Goal: Navigation & Orientation: Find specific page/section

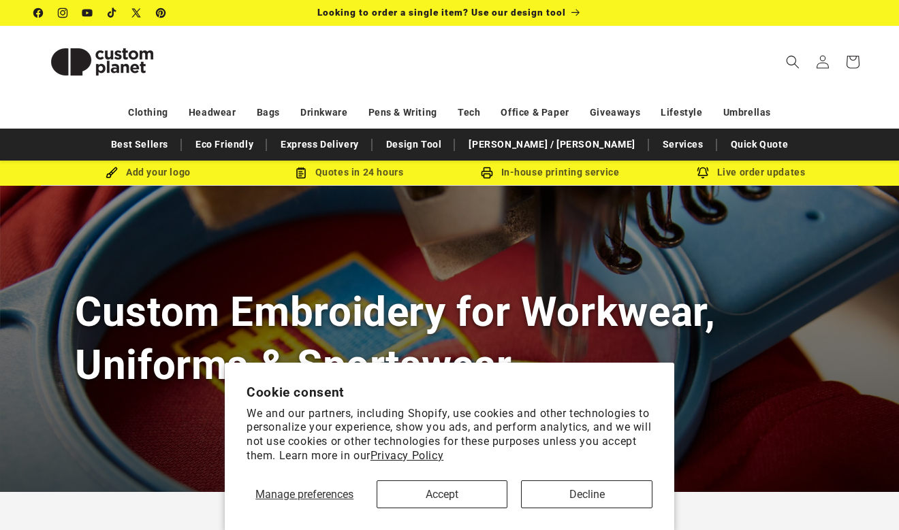
click at [467, 502] on button "Accept" at bounding box center [441, 495] width 131 height 28
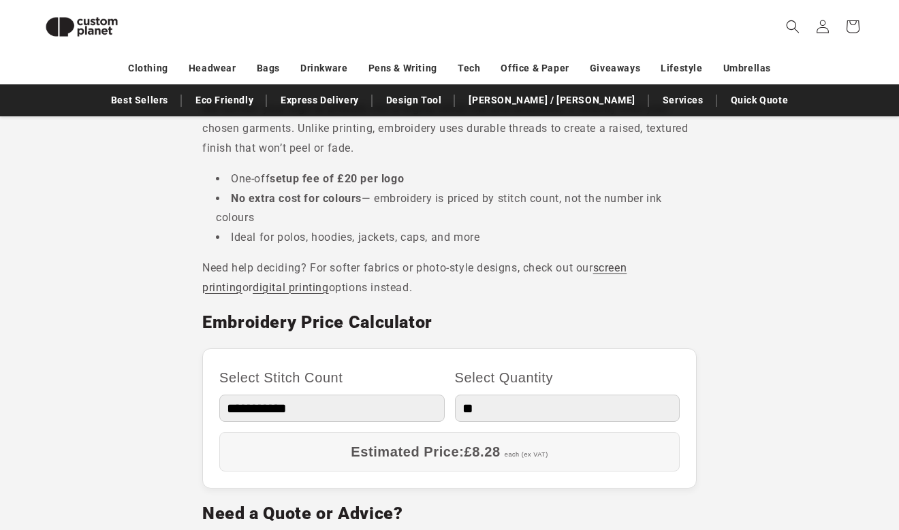
scroll to position [616, 0]
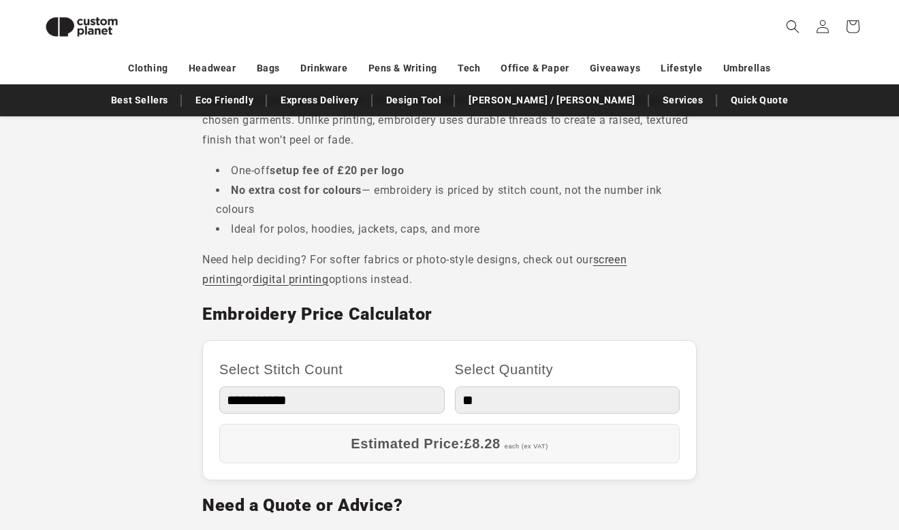
select select "**"
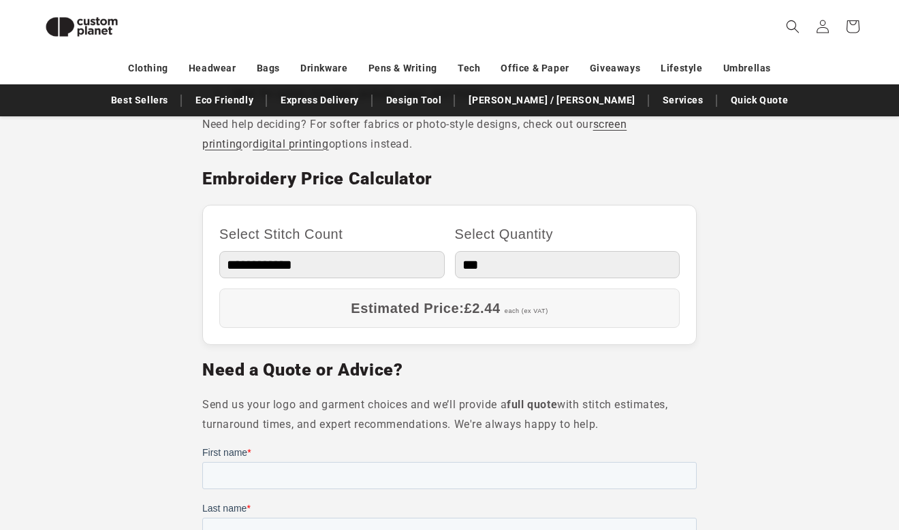
scroll to position [740, 0]
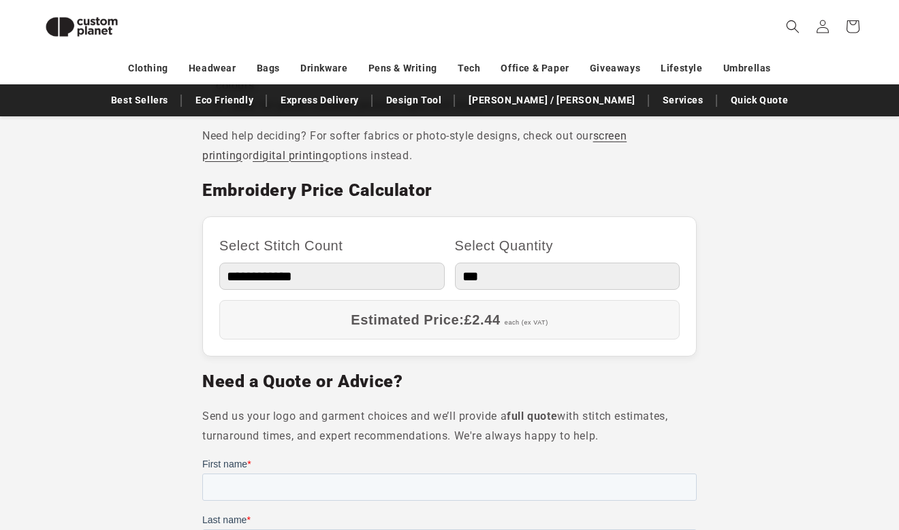
select select "**"
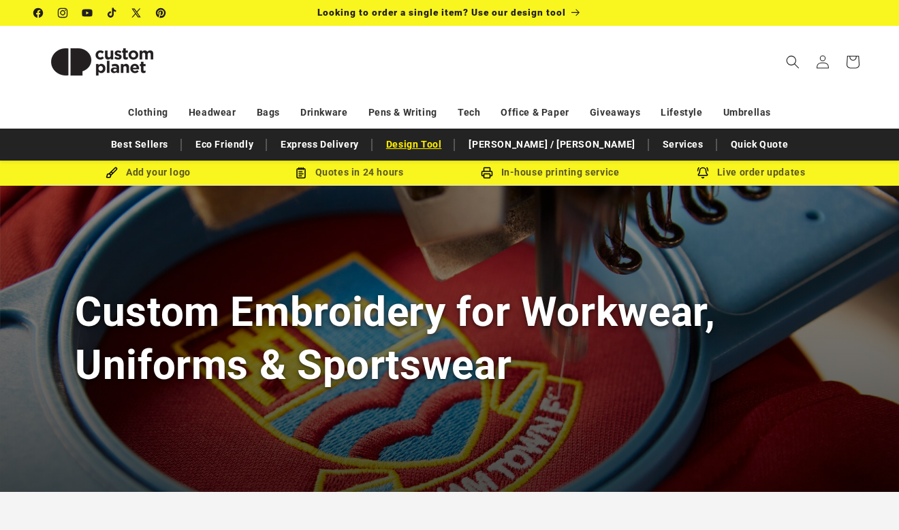
scroll to position [0, 0]
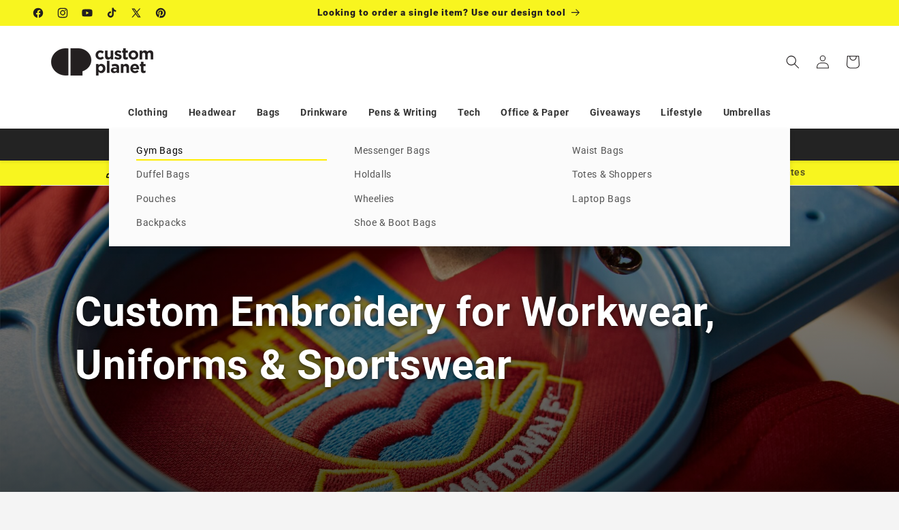
click at [167, 155] on link "Gym Bags" at bounding box center [231, 151] width 191 height 18
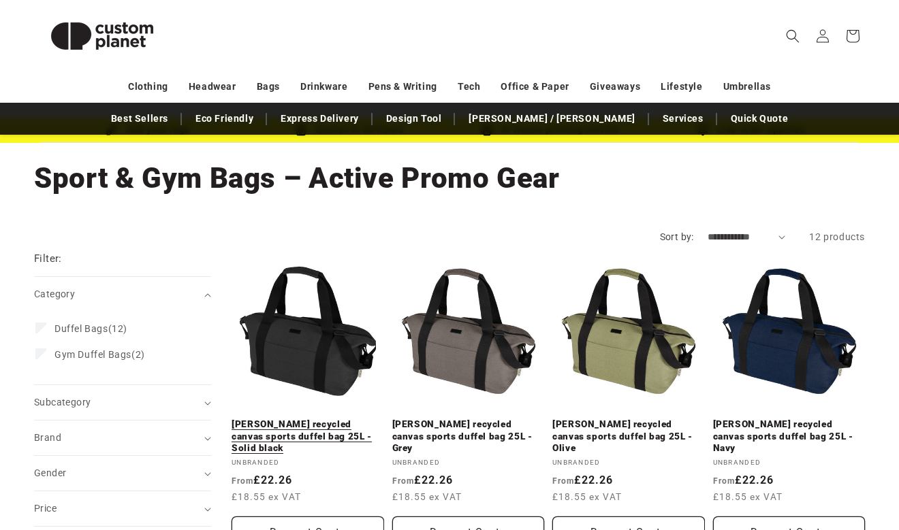
scroll to position [22, 0]
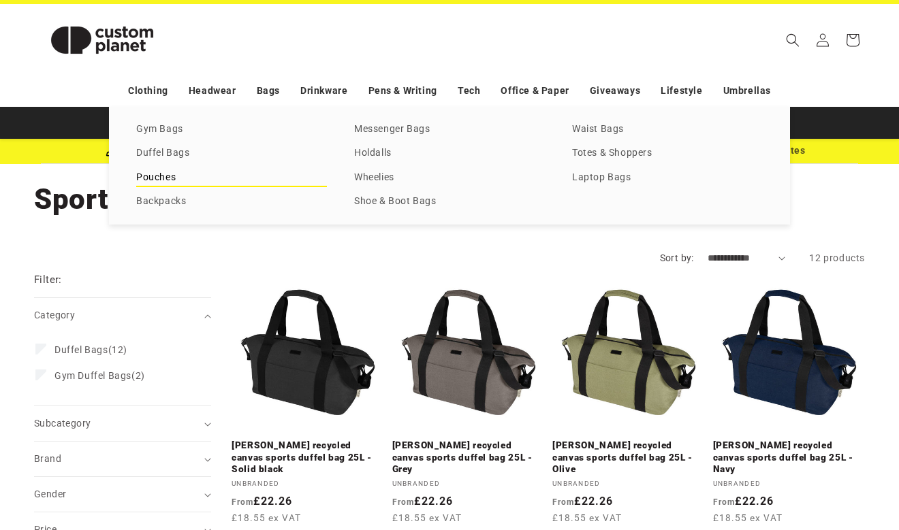
click at [170, 180] on link "Pouches" at bounding box center [231, 178] width 191 height 18
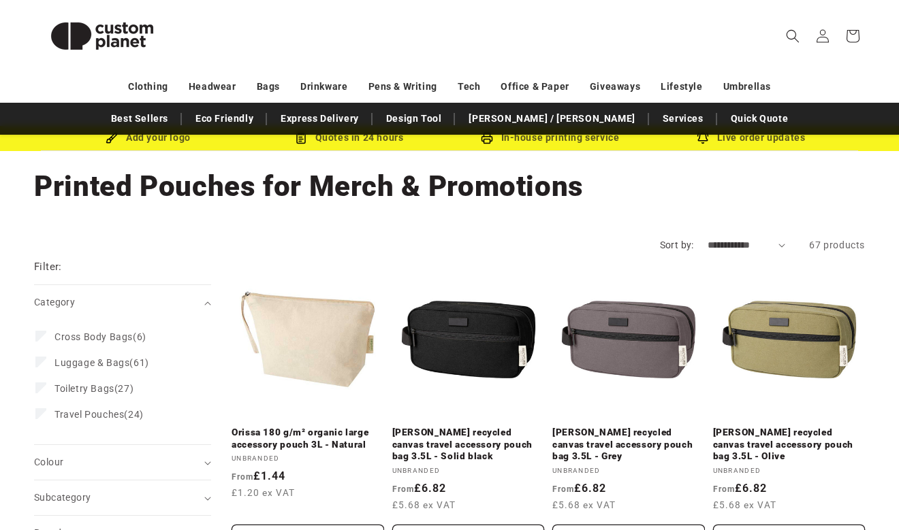
scroll to position [23, 0]
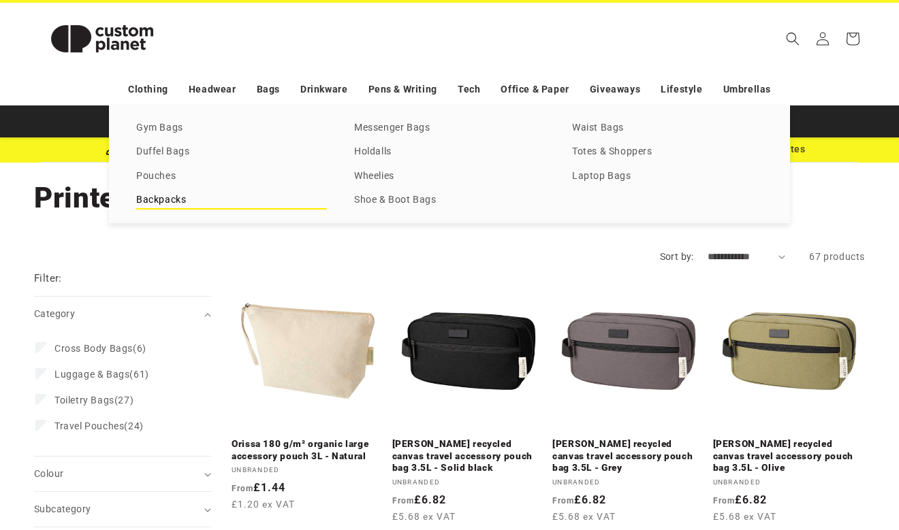
click at [183, 204] on link "Backpacks" at bounding box center [231, 200] width 191 height 18
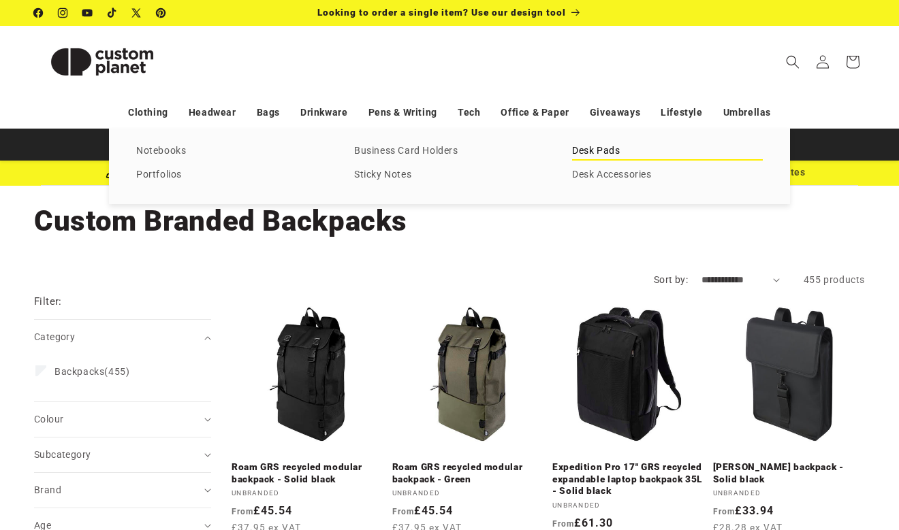
click at [581, 152] on link "Desk Pads" at bounding box center [667, 151] width 191 height 18
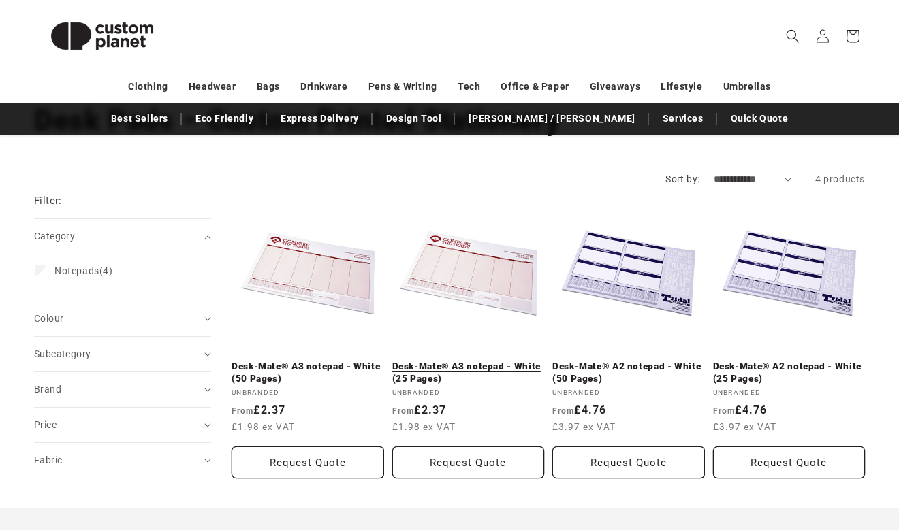
scroll to position [91, 0]
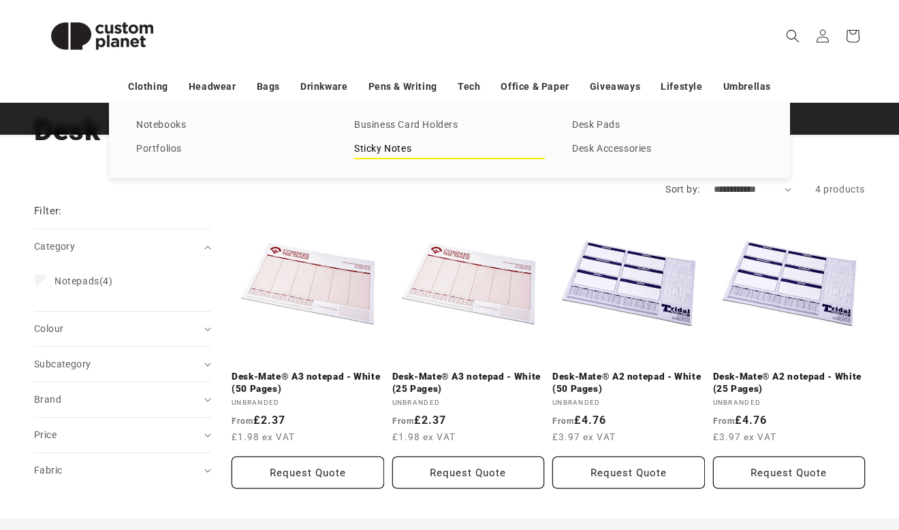
click at [396, 144] on link "Sticky Notes" at bounding box center [449, 149] width 191 height 18
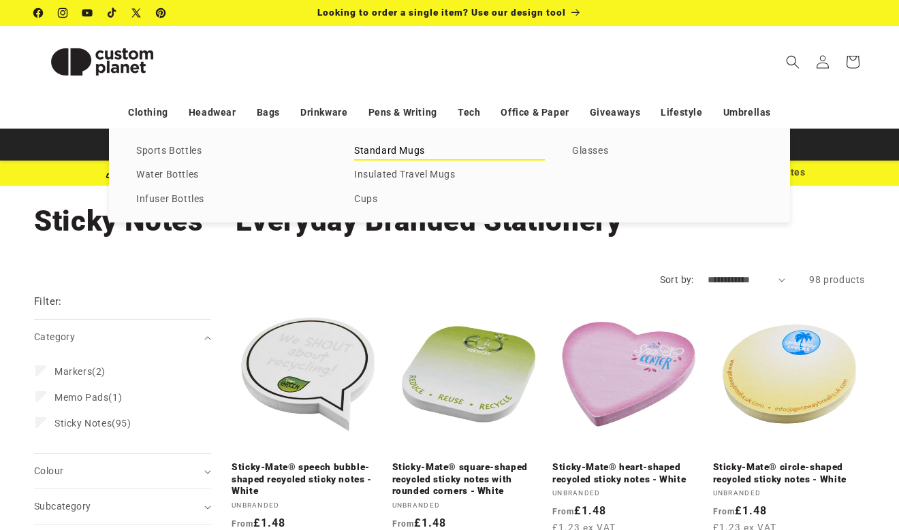
click at [383, 159] on link "Standard Mugs" at bounding box center [449, 151] width 191 height 18
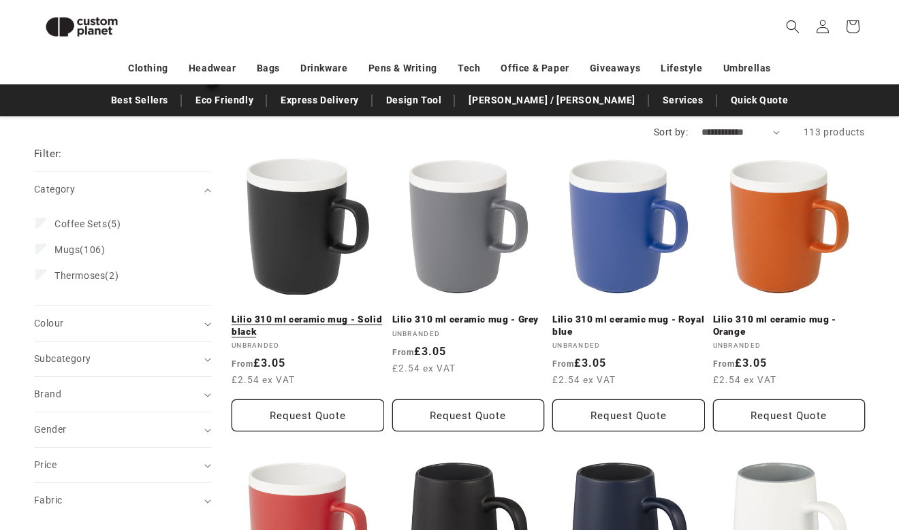
scroll to position [117, 0]
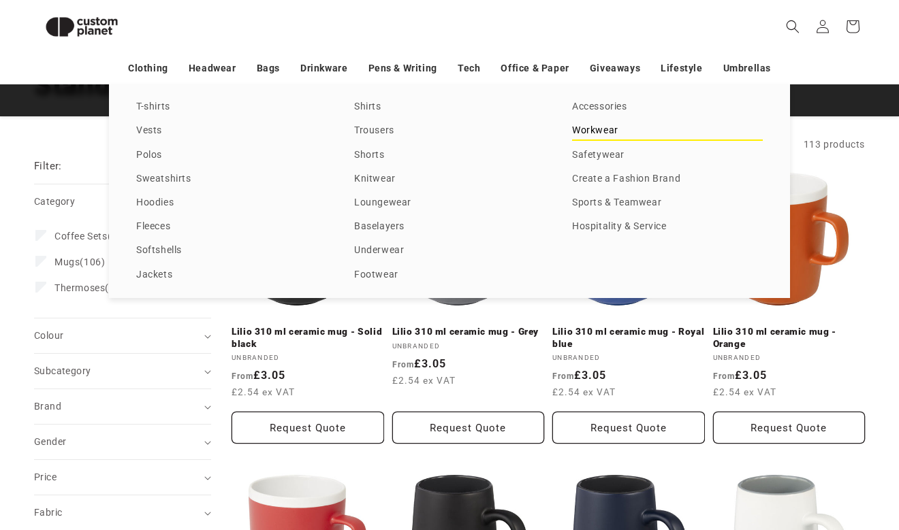
click at [592, 140] on link "Workwear" at bounding box center [667, 131] width 191 height 18
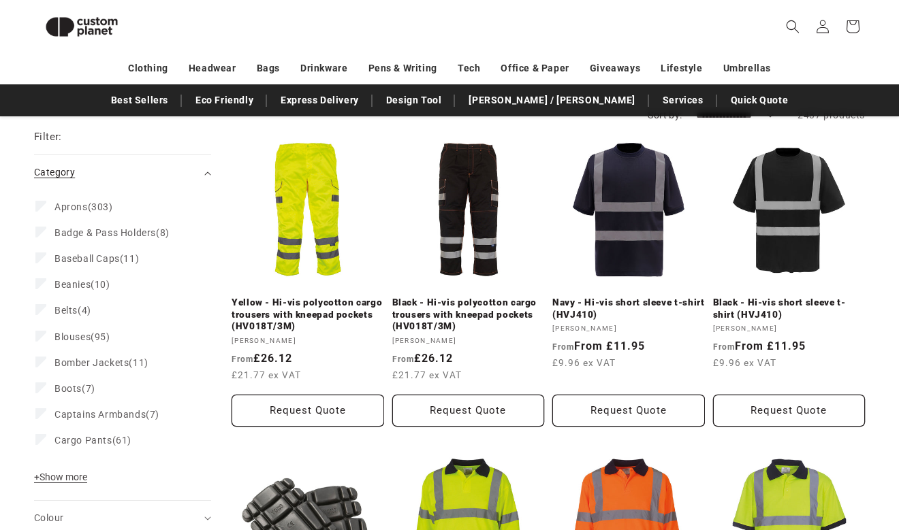
scroll to position [179, 0]
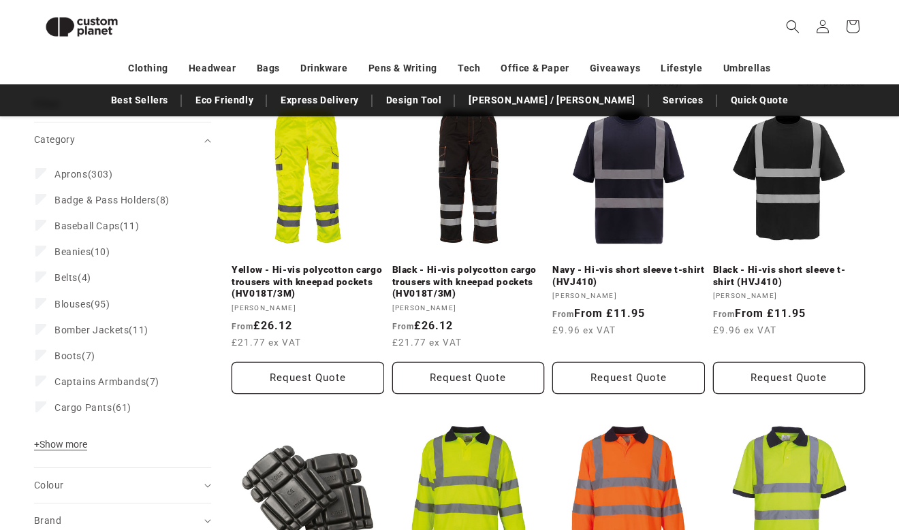
click at [738, 32] on header "Search My Account / Order Progress Cart Clothing Clothing T-shirts" at bounding box center [449, 26] width 899 height 53
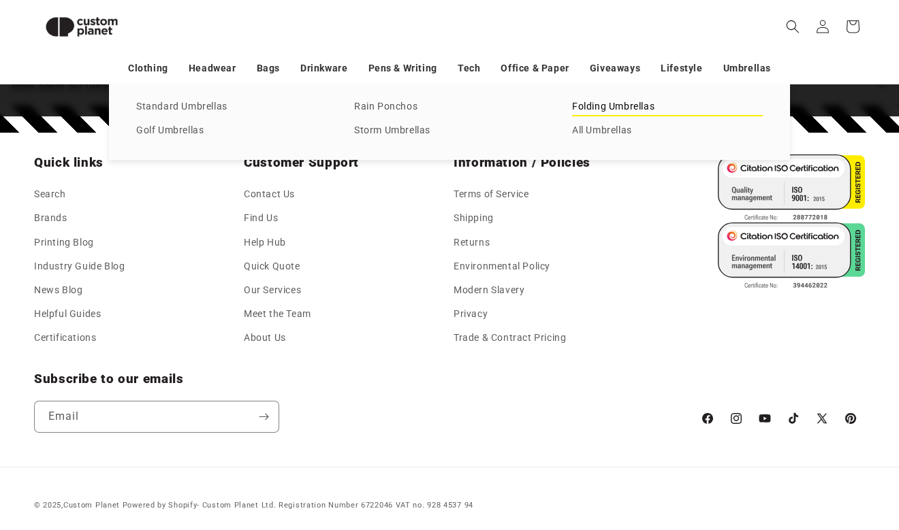
scroll to position [1875, 0]
